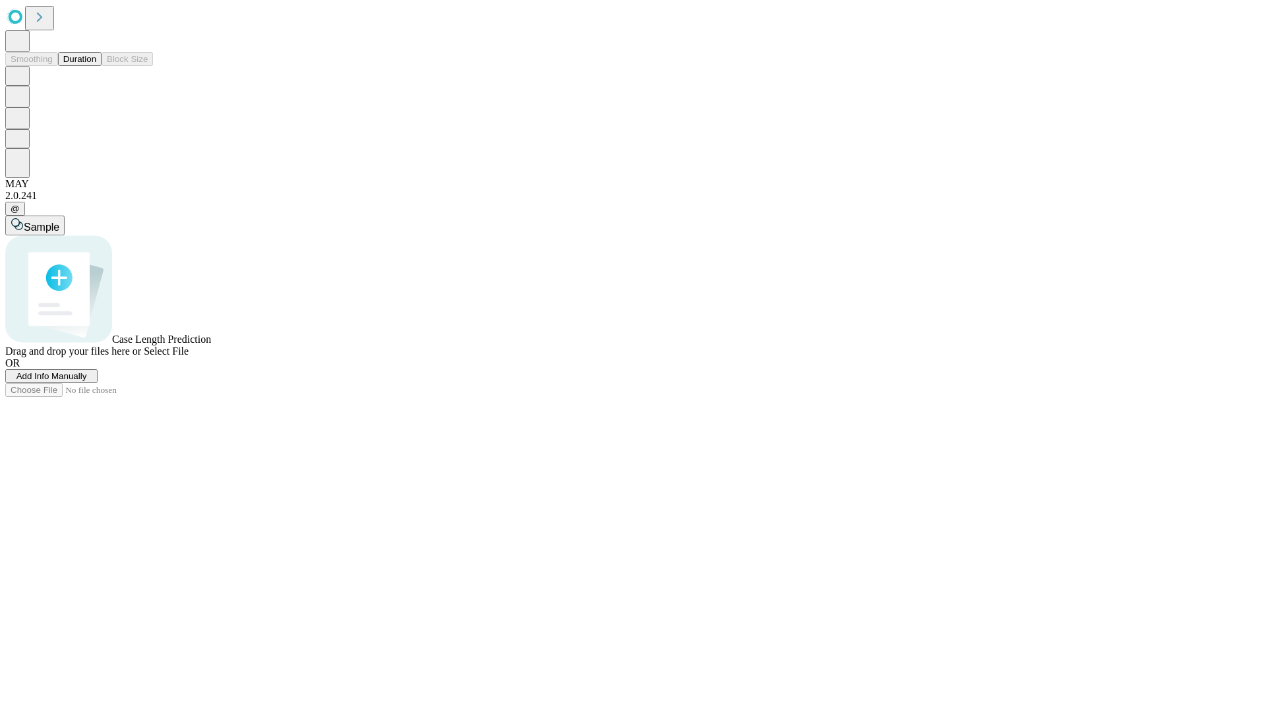
click at [96, 66] on button "Duration" at bounding box center [80, 59] width 44 height 14
click at [189, 357] on span "Select File" at bounding box center [166, 350] width 45 height 11
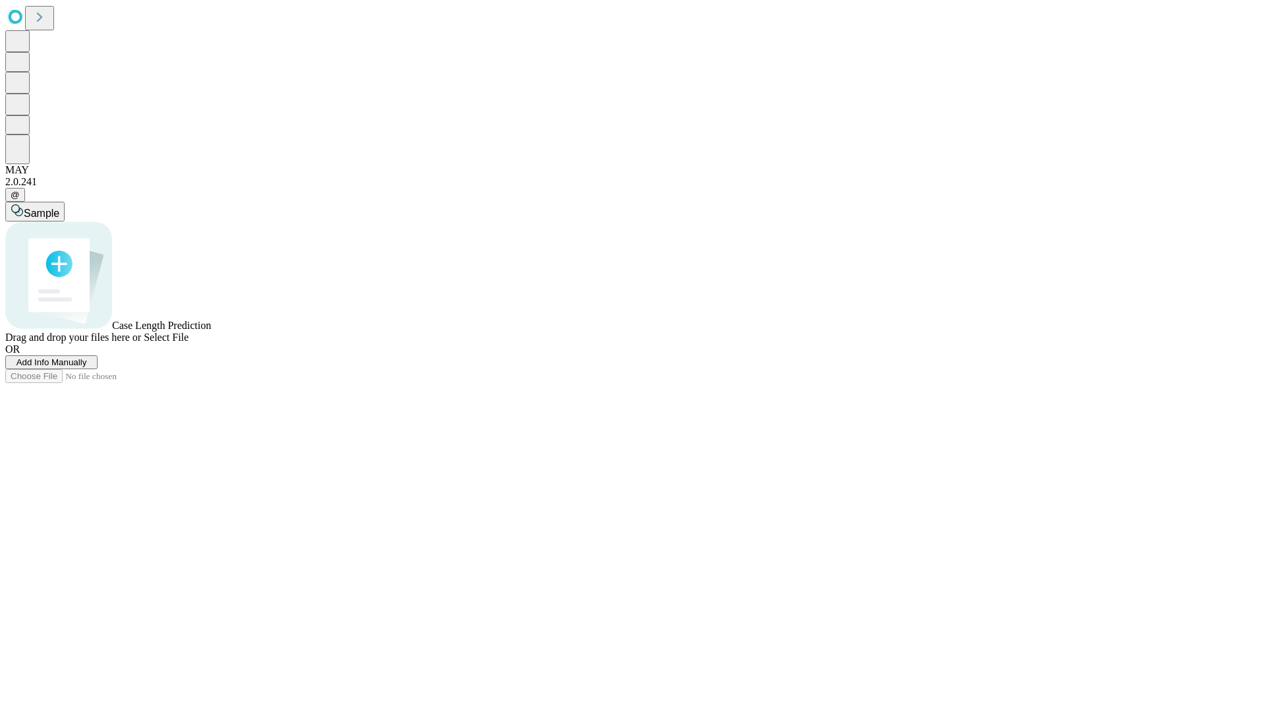
click at [189, 343] on span "Select File" at bounding box center [166, 337] width 45 height 11
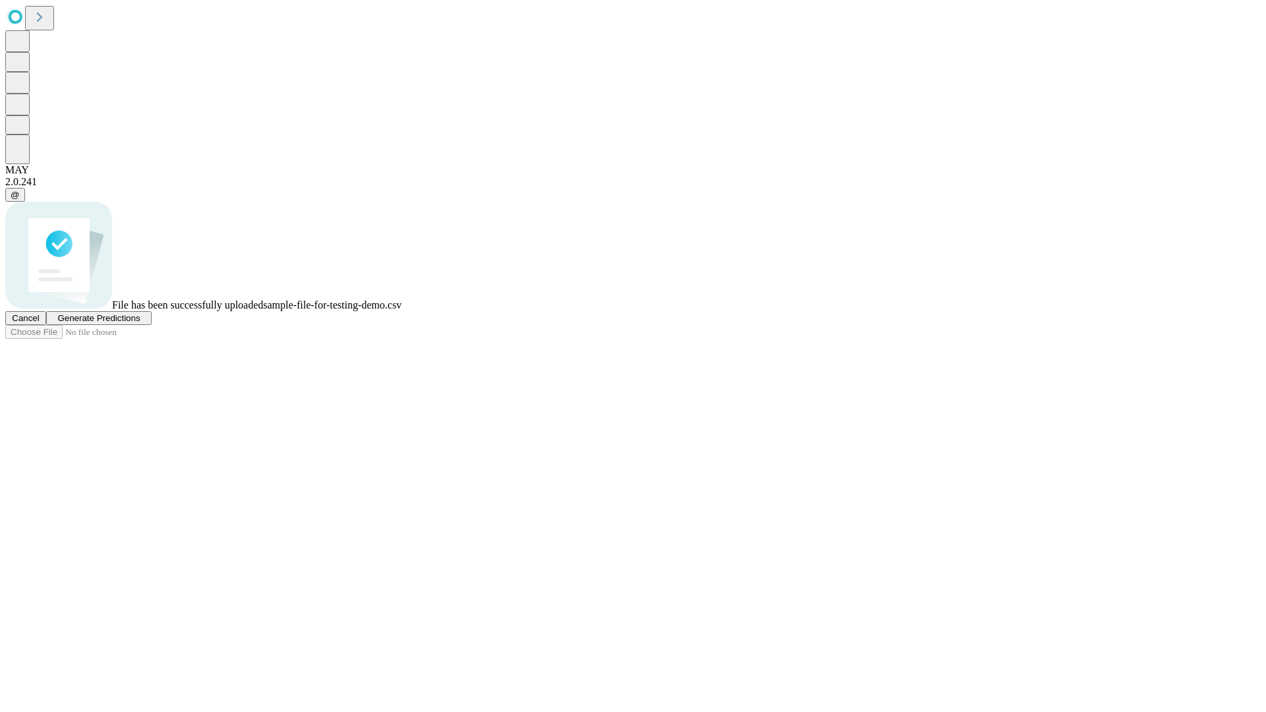
click at [140, 323] on span "Generate Predictions" at bounding box center [98, 318] width 82 height 10
